Goal: Check status: Check status

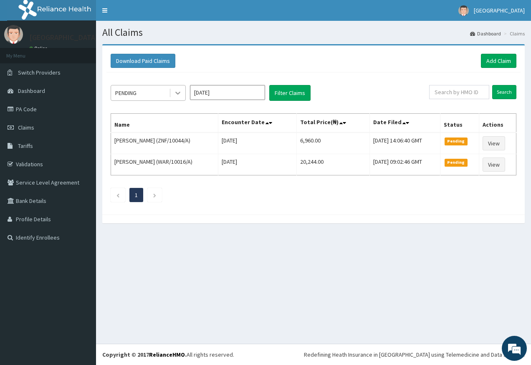
click at [179, 92] on icon at bounding box center [178, 93] width 8 height 8
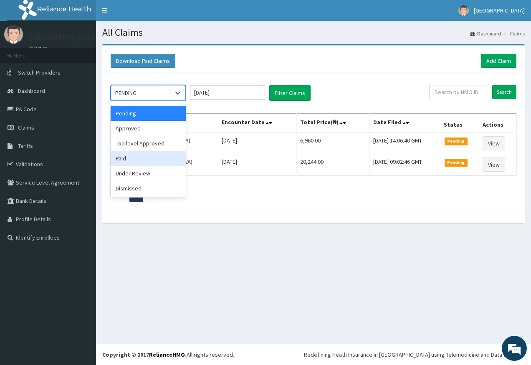
click at [179, 152] on div "Paid" at bounding box center [148, 158] width 75 height 15
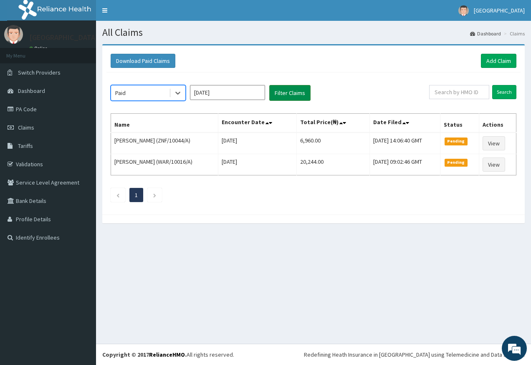
click at [274, 95] on button "Filter Claims" at bounding box center [289, 93] width 41 height 16
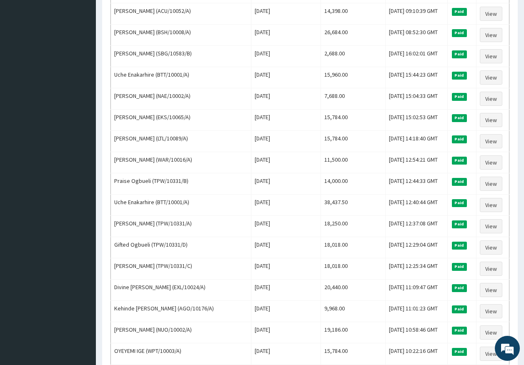
scroll to position [584, 0]
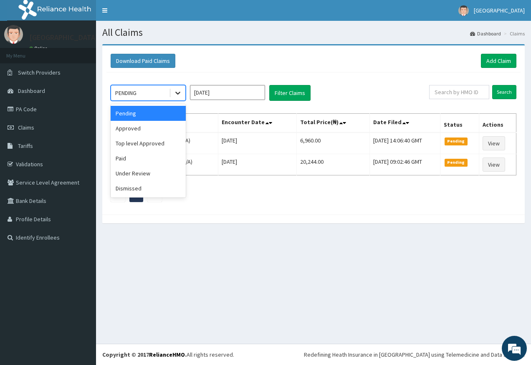
click at [173, 88] on div at bounding box center [177, 93] width 15 height 15
click at [172, 123] on div "Approved" at bounding box center [148, 128] width 75 height 15
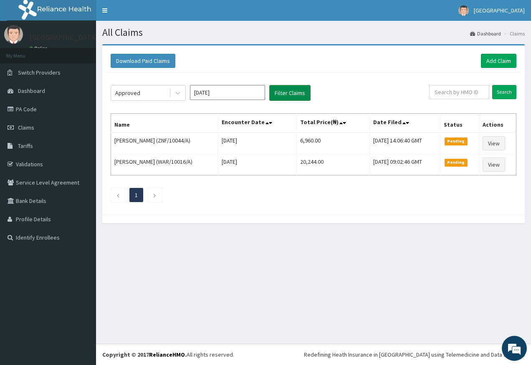
click at [290, 93] on button "Filter Claims" at bounding box center [289, 93] width 41 height 16
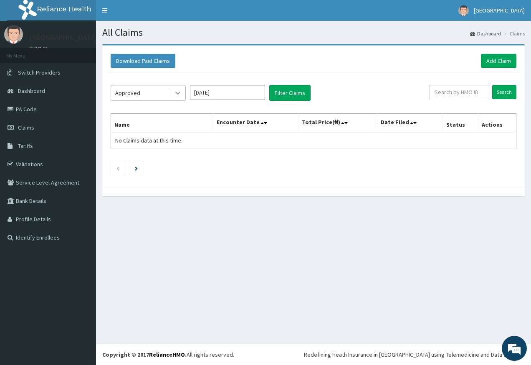
click at [178, 94] on icon at bounding box center [177, 93] width 5 height 3
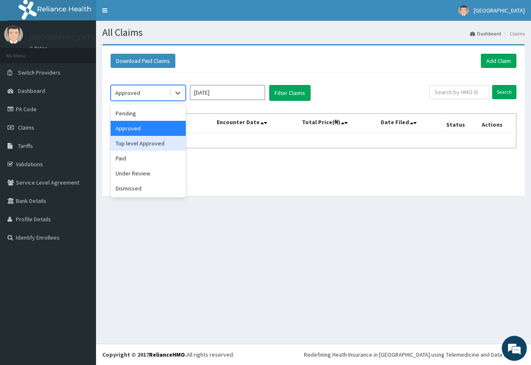
click at [161, 142] on div "Top level Approved" at bounding box center [148, 143] width 75 height 15
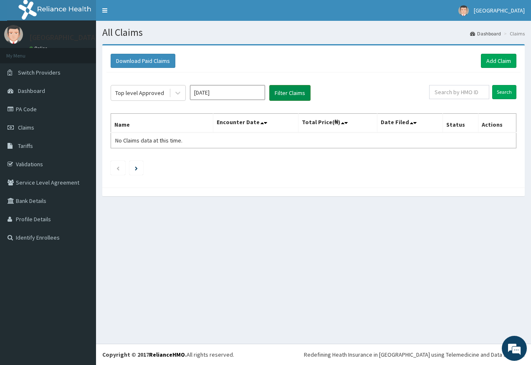
click at [300, 90] on button "Filter Claims" at bounding box center [289, 93] width 41 height 16
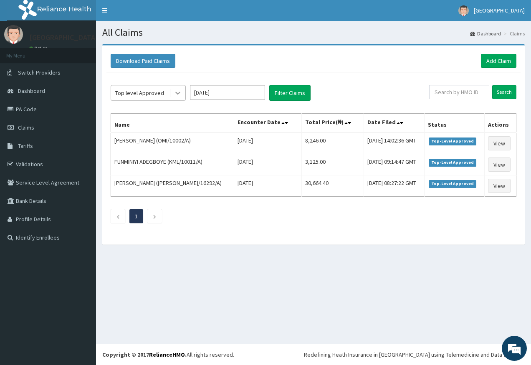
click at [180, 94] on icon at bounding box center [178, 93] width 8 height 8
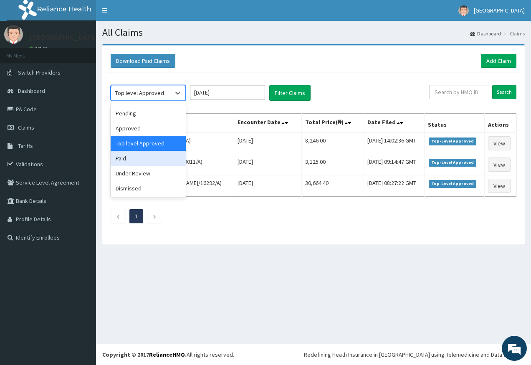
click at [149, 162] on div "Paid" at bounding box center [148, 158] width 75 height 15
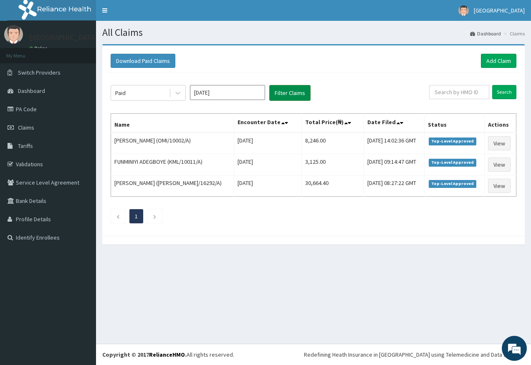
click at [292, 93] on button "Filter Claims" at bounding box center [289, 93] width 41 height 16
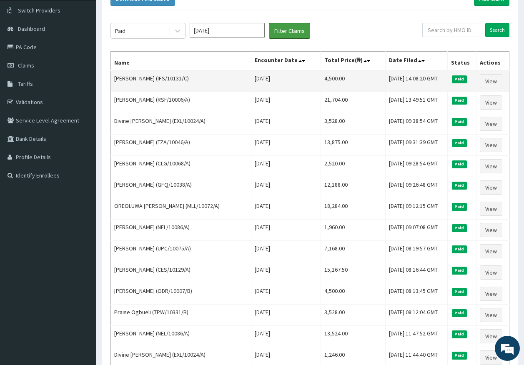
scroll to position [42, 0]
